Goal: Find contact information: Find contact information

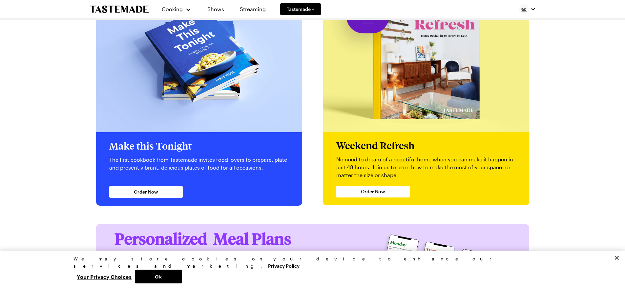
scroll to position [1556, 0]
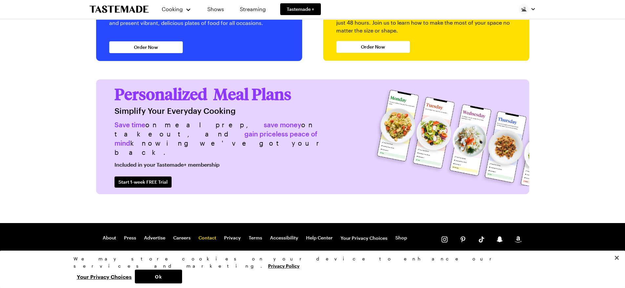
click at [202, 236] on link "Contact" at bounding box center [208, 238] width 18 height 7
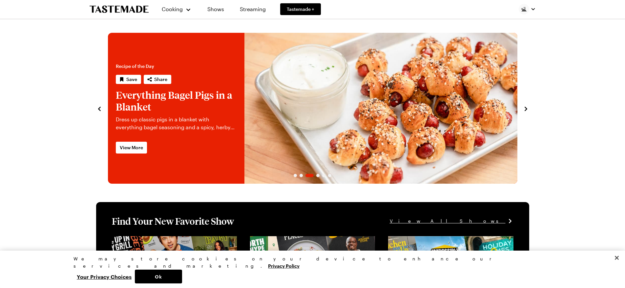
click at [96, 108] on icon "navigate to previous item" at bounding box center [99, 109] width 7 height 7
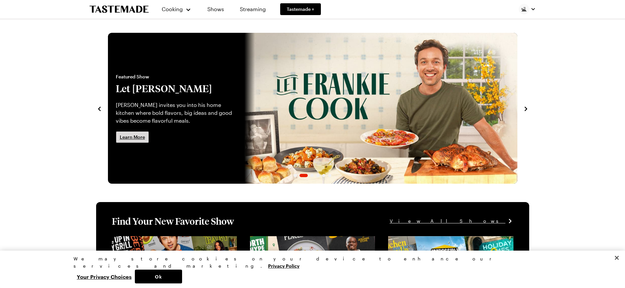
click at [133, 138] on span "Learn More" at bounding box center [132, 137] width 25 height 7
